Goal: Task Accomplishment & Management: Manage account settings

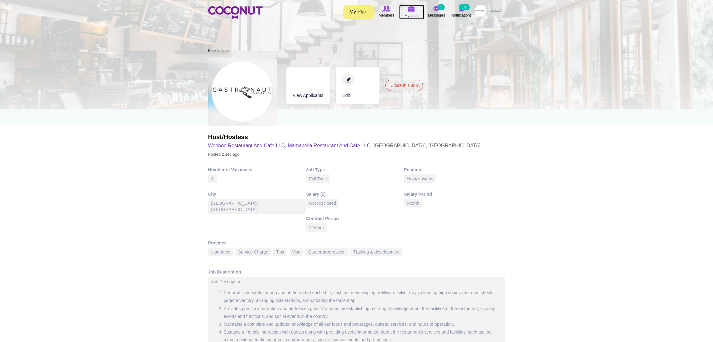
click at [409, 13] on span "My Jobs" at bounding box center [411, 15] width 14 height 6
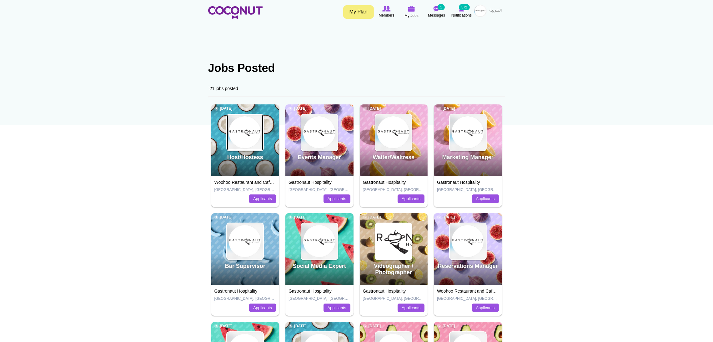
click at [243, 143] on img at bounding box center [245, 132] width 36 height 36
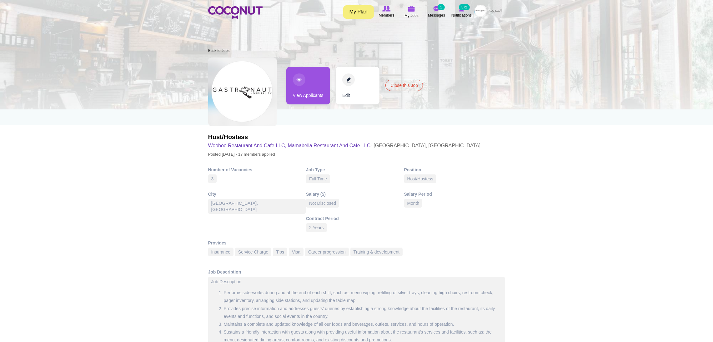
click at [309, 89] on link "View Applicants" at bounding box center [308, 85] width 44 height 37
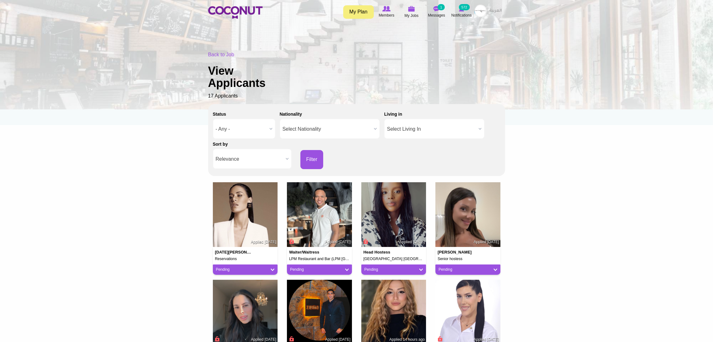
click at [414, 3] on div "Toggle navigation My Plan Members My Jobs Post a Job Messages 1 Notifications 5…" at bounding box center [356, 11] width 713 height 23
click at [406, 10] on icon at bounding box center [412, 8] width 24 height 7
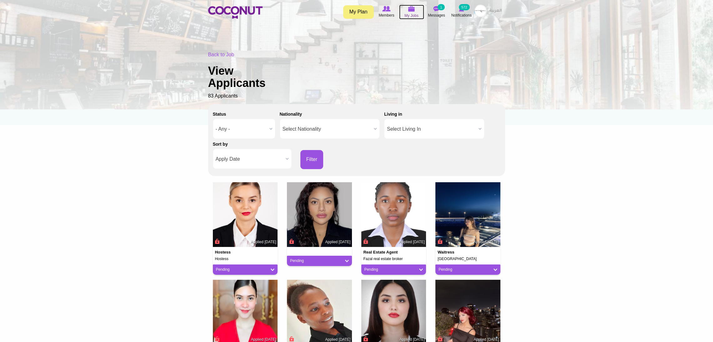
click at [410, 15] on span "My Jobs" at bounding box center [411, 15] width 14 height 6
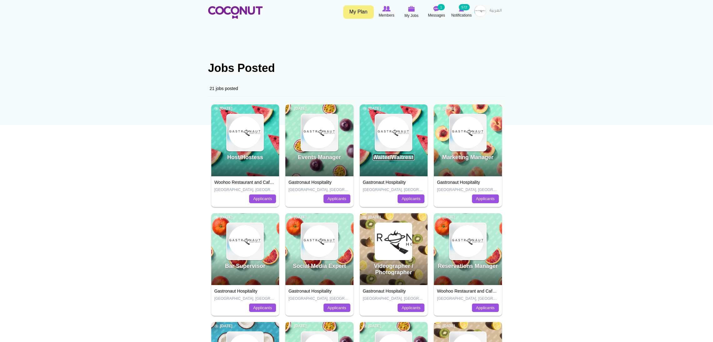
click at [388, 156] on link "Waiter/Waitress" at bounding box center [393, 157] width 42 height 6
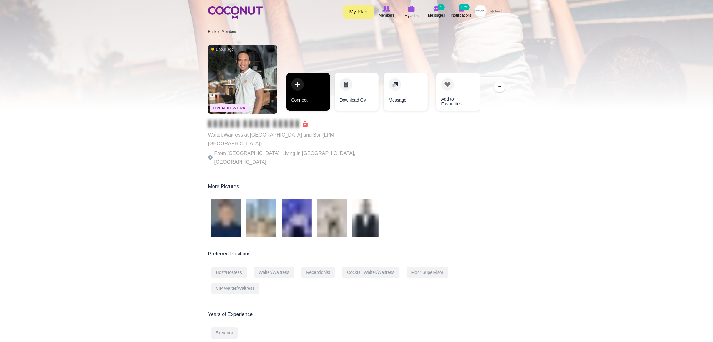
click at [312, 83] on link "Connect" at bounding box center [308, 91] width 44 height 37
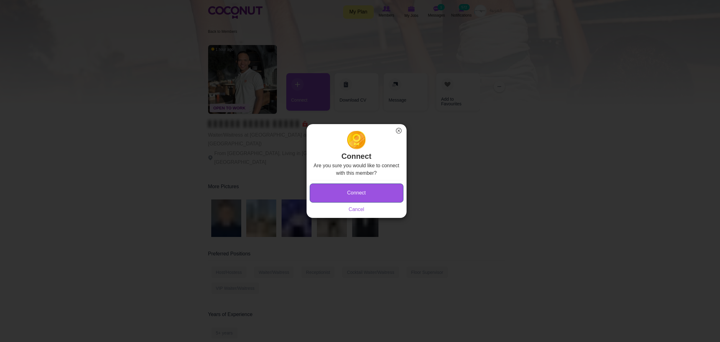
click at [351, 192] on button "Connect" at bounding box center [357, 192] width 94 height 19
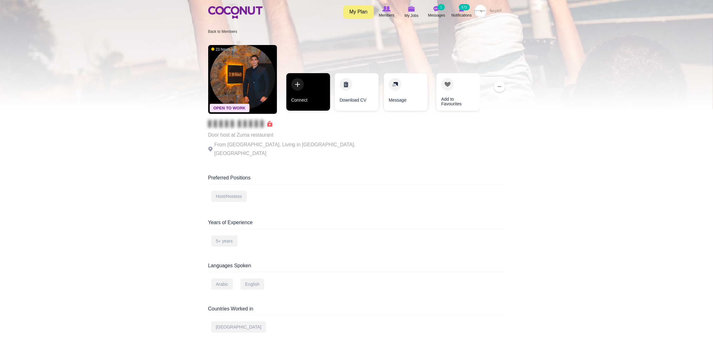
click at [296, 90] on link "Connect" at bounding box center [308, 91] width 44 height 37
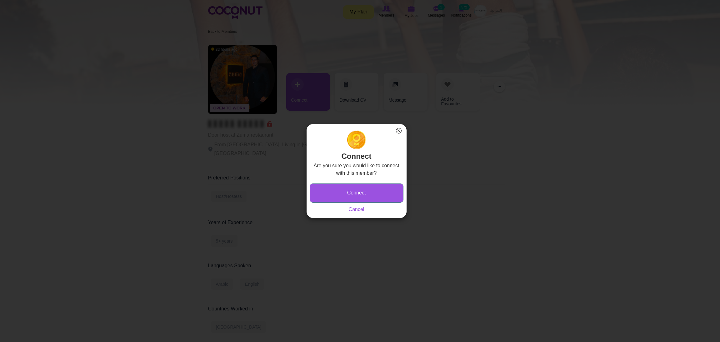
click at [324, 188] on button "Connect" at bounding box center [357, 192] width 94 height 19
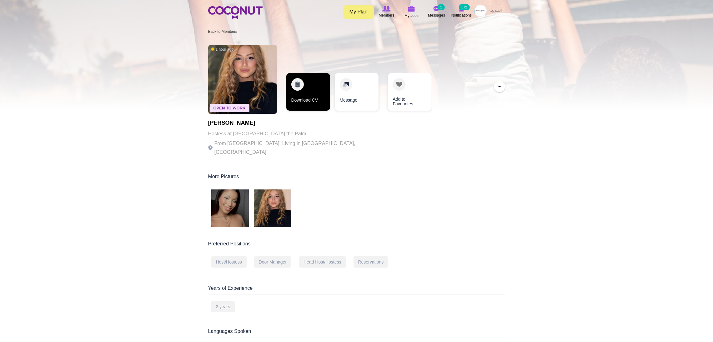
click at [309, 97] on link "Download CV" at bounding box center [308, 91] width 44 height 37
click at [271, 200] on img at bounding box center [272, 207] width 37 height 37
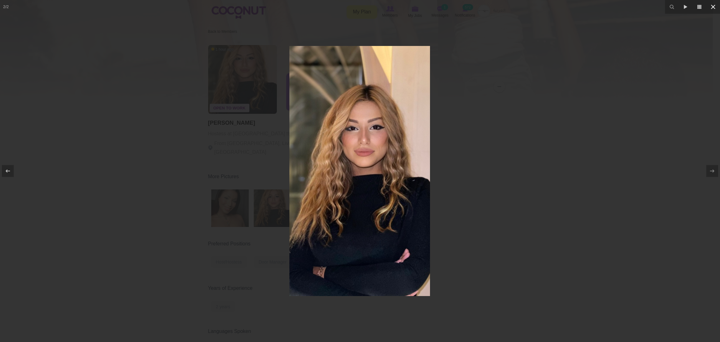
click at [712, 6] on icon at bounding box center [713, 7] width 4 height 4
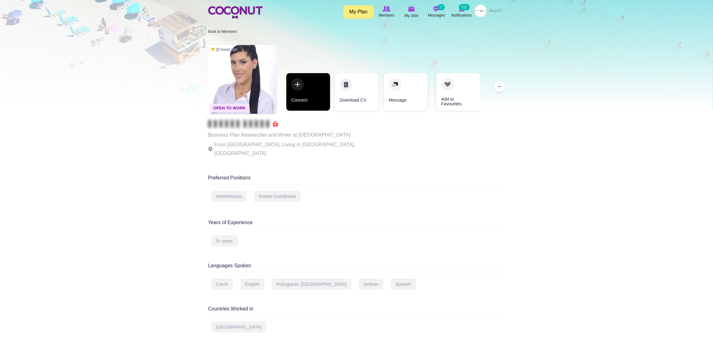
click at [303, 88] on link "Connect" at bounding box center [308, 91] width 44 height 37
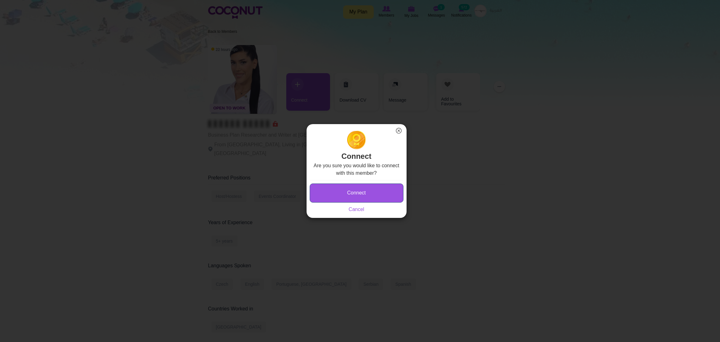
click at [353, 193] on button "Connect" at bounding box center [357, 192] width 94 height 19
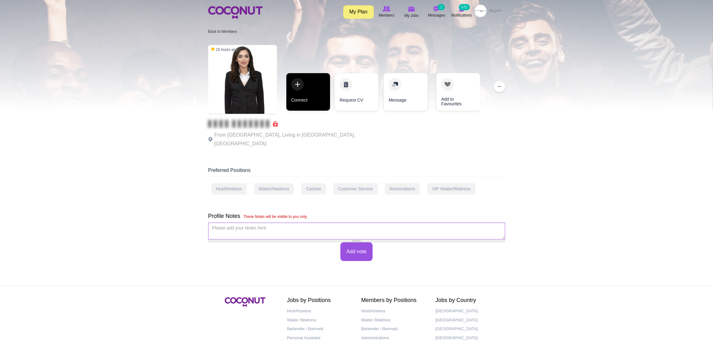
click at [316, 91] on link "Connect" at bounding box center [308, 91] width 44 height 37
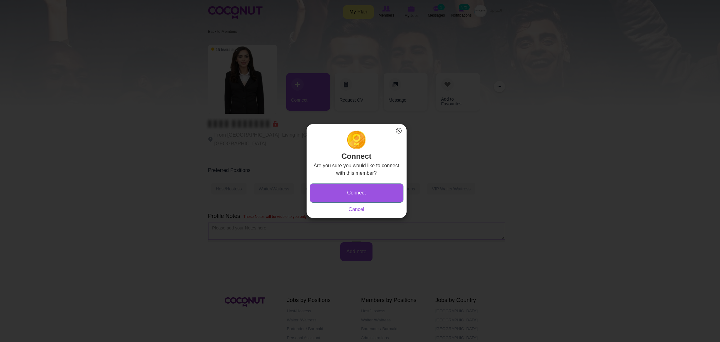
click at [336, 194] on button "Connect" at bounding box center [357, 192] width 94 height 19
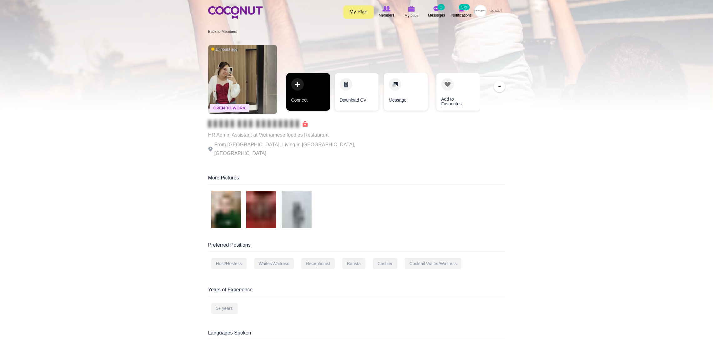
click at [316, 90] on link "Connect" at bounding box center [308, 91] width 44 height 37
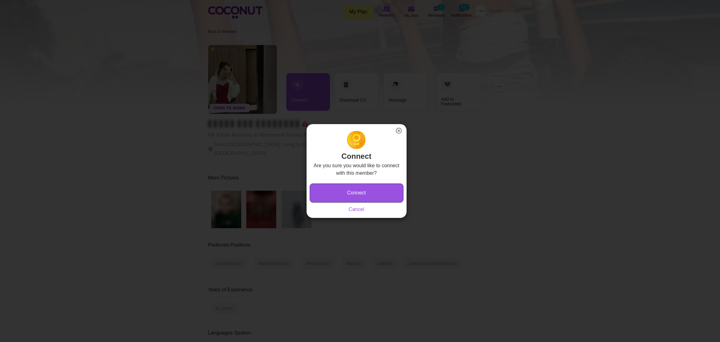
click at [359, 189] on button "Connect" at bounding box center [357, 192] width 94 height 19
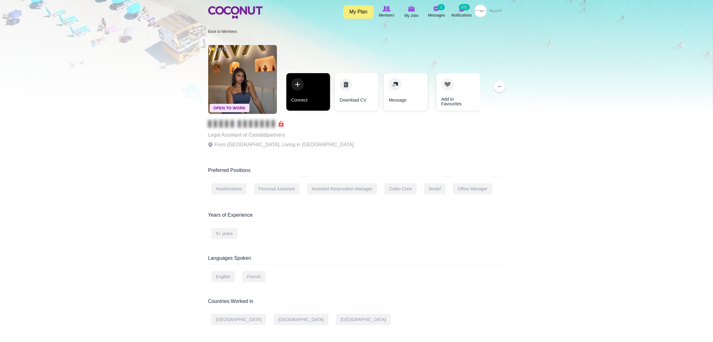
click at [297, 87] on link "Connect" at bounding box center [308, 91] width 44 height 37
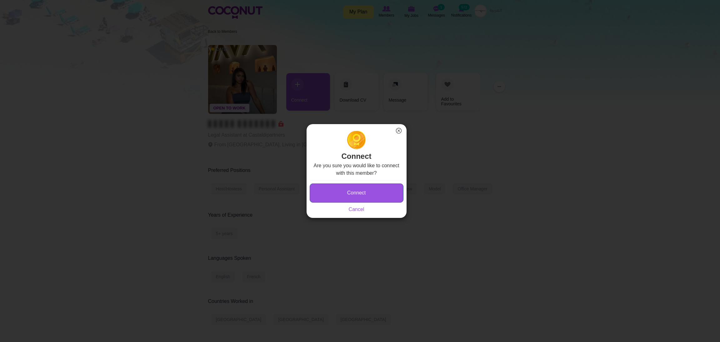
click at [342, 197] on button "Connect" at bounding box center [357, 192] width 94 height 19
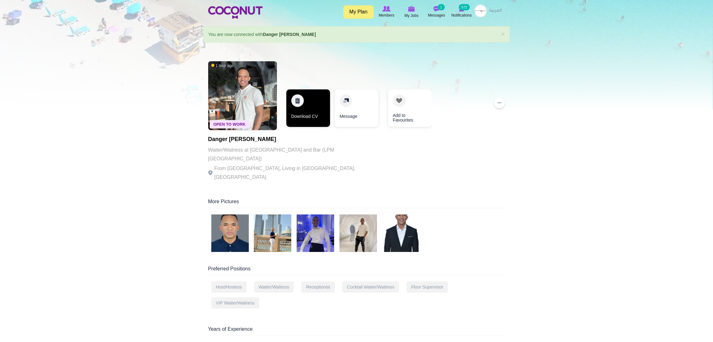
click at [312, 95] on link "Download CV" at bounding box center [308, 107] width 44 height 37
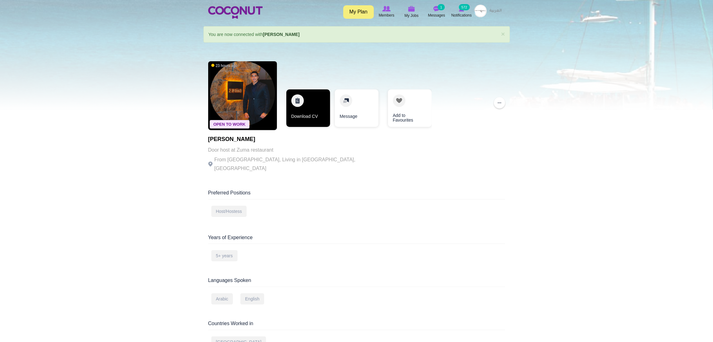
click at [301, 103] on link "Download CV" at bounding box center [308, 107] width 44 height 37
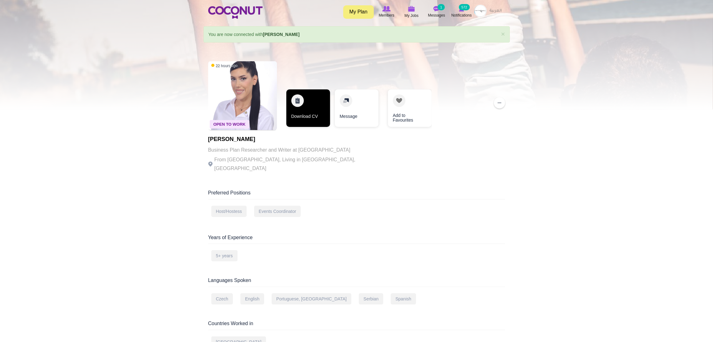
click at [307, 108] on link "Download CV" at bounding box center [308, 107] width 44 height 37
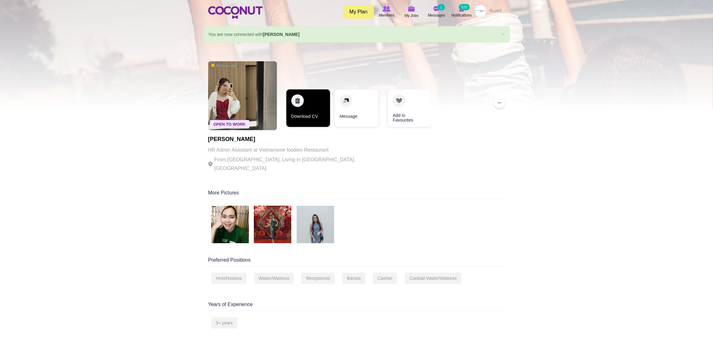
click at [299, 102] on link "Download CV" at bounding box center [308, 107] width 44 height 37
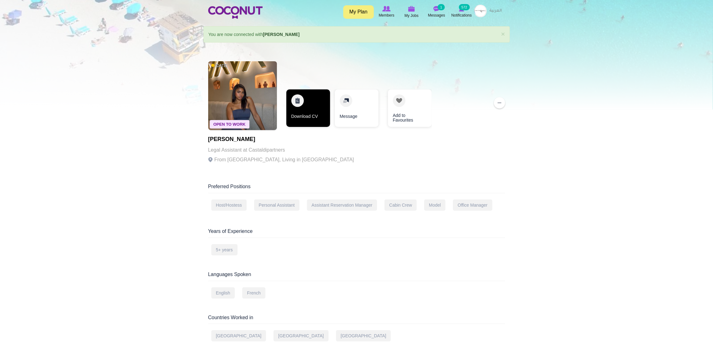
click at [322, 98] on link "Download CV" at bounding box center [308, 107] width 44 height 37
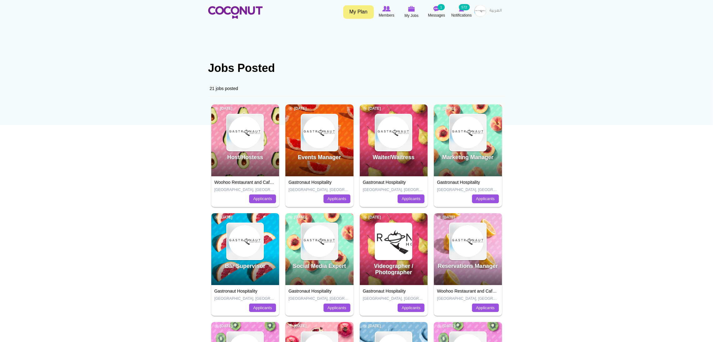
click at [477, 13] on img at bounding box center [480, 11] width 12 height 12
click at [450, 54] on link "Post New Job" at bounding box center [462, 53] width 49 height 8
